Goal: Task Accomplishment & Management: Use online tool/utility

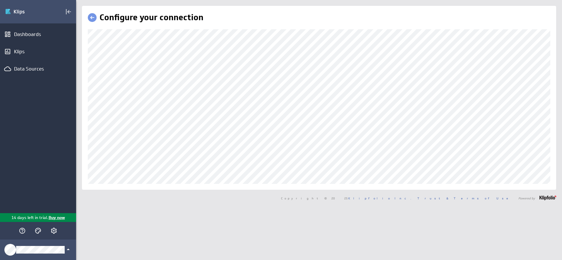
click at [93, 19] on link at bounding box center [92, 17] width 9 height 9
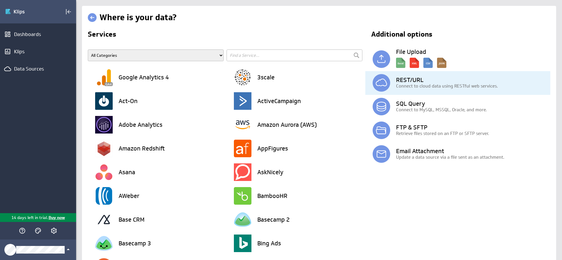
click at [429, 83] on p "Connect to cloud data using RESTful web services." at bounding box center [473, 86] width 154 height 6
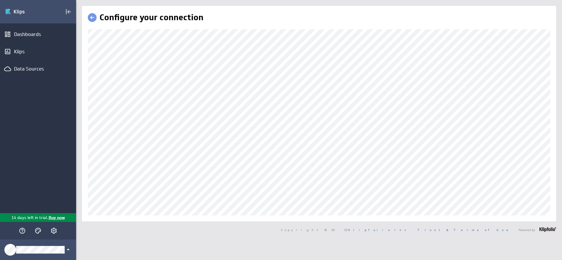
click at [84, 187] on div "Configure your connection" at bounding box center [319, 114] width 475 height 216
click at [30, 68] on div "Data Sources" at bounding box center [38, 69] width 48 height 6
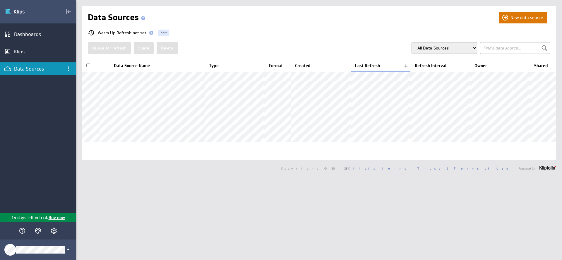
click at [536, 13] on button "New data source" at bounding box center [523, 18] width 49 height 12
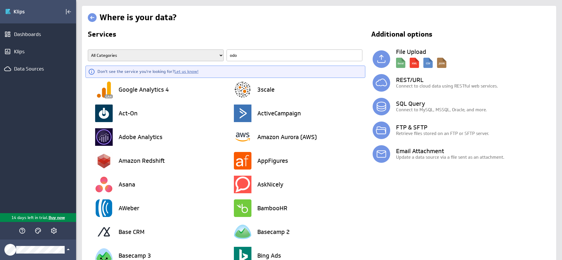
type input "odoo"
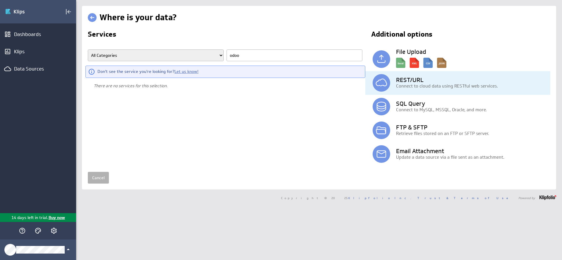
click at [421, 83] on p "Connect to cloud data using RESTful web services." at bounding box center [473, 86] width 154 height 6
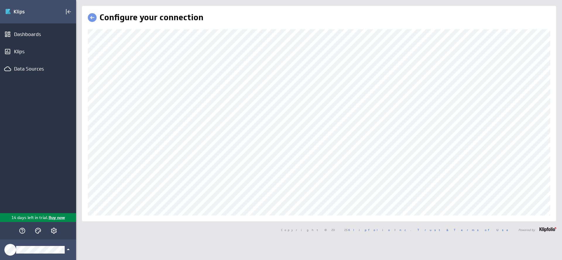
click at [93, 21] on link at bounding box center [92, 17] width 9 height 9
